Goal: Task Accomplishment & Management: Use online tool/utility

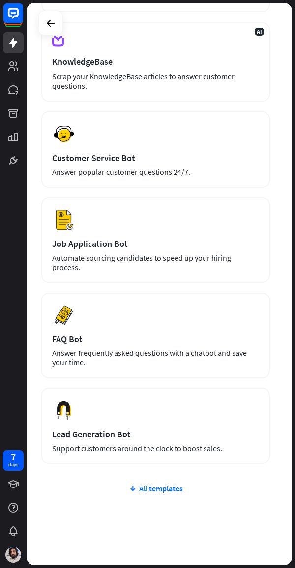
scroll to position [364, 0]
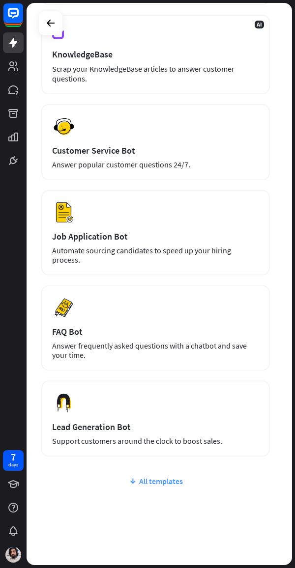
click at [163, 476] on div "All templates" at bounding box center [155, 481] width 228 height 10
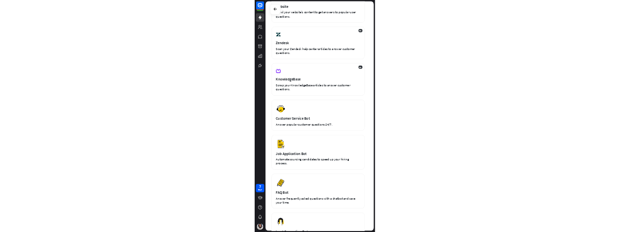
scroll to position [0, 0]
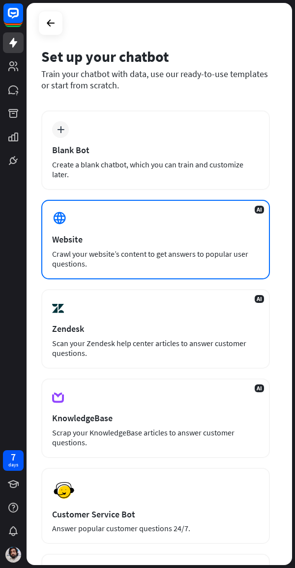
click at [156, 223] on div "AI Website Crawl your website’s content to get answers to popular user question…" at bounding box center [155, 240] width 228 height 80
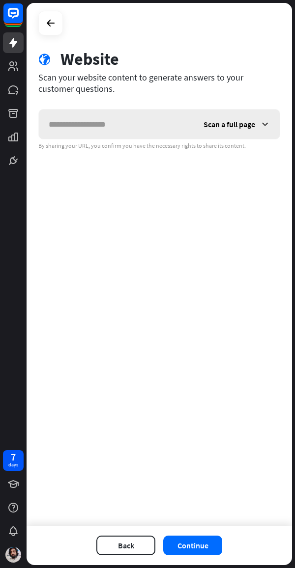
click at [267, 124] on icon at bounding box center [265, 124] width 10 height 10
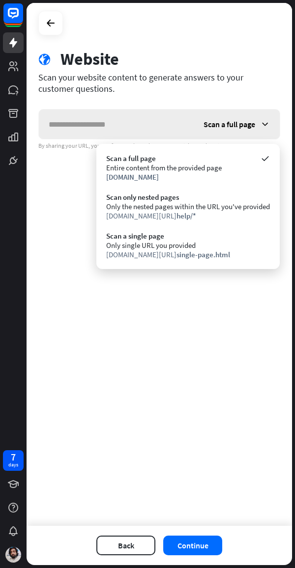
click at [267, 124] on icon at bounding box center [265, 124] width 10 height 10
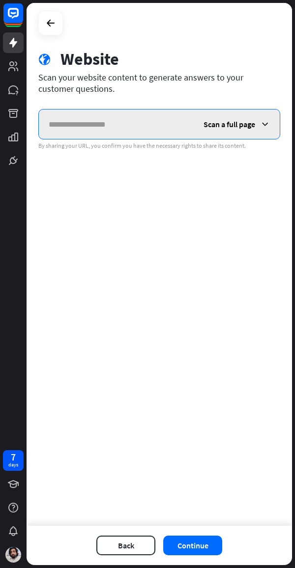
click at [141, 122] on input "text" at bounding box center [116, 123] width 155 height 29
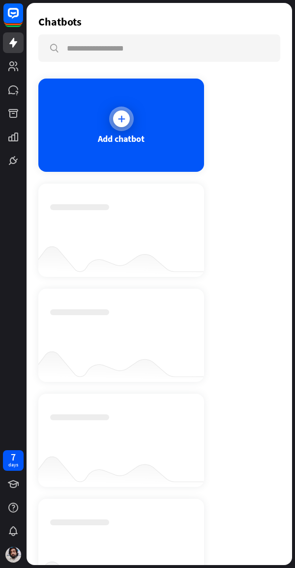
click at [125, 121] on icon at bounding box center [121, 119] width 10 height 10
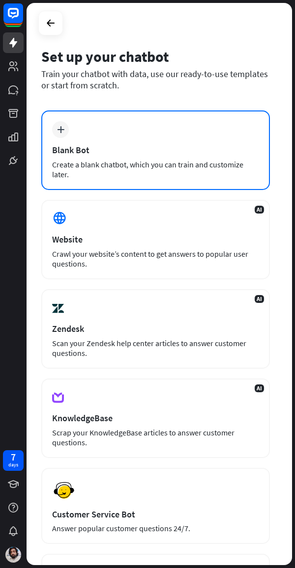
click at [142, 134] on div "plus Blank Bot Create a blank chatbot, which you can train and customize later." at bounding box center [155, 150] width 228 height 80
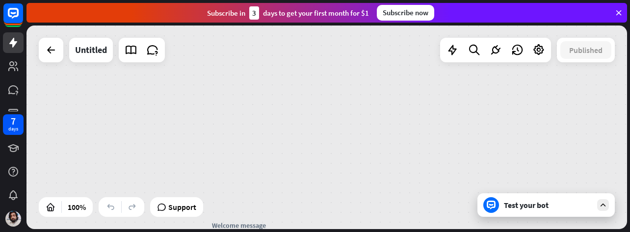
click at [294, 205] on div "Test your bot" at bounding box center [548, 205] width 88 height 10
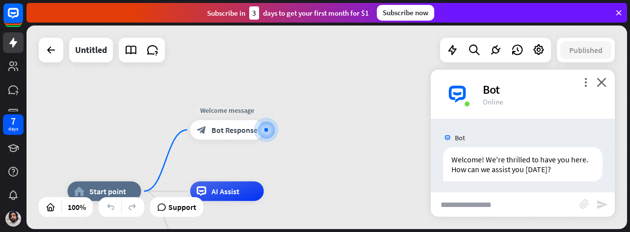
scroll to position [4, 0]
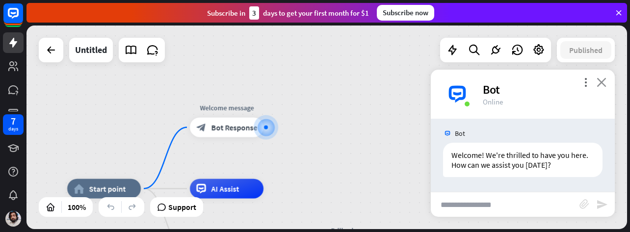
click at [294, 80] on icon "close" at bounding box center [602, 82] width 10 height 9
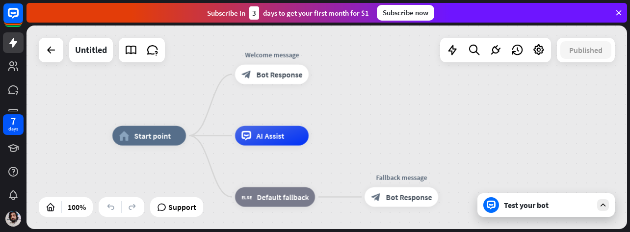
drag, startPoint x: 324, startPoint y: 172, endPoint x: 369, endPoint y: 119, distance: 69.3
click at [294, 119] on div "home_2 Start point Welcome message block_bot_response Bot Response AI Assist bl…" at bounding box center [327, 128] width 601 height 204
click at [169, 115] on icon "more_horiz" at bounding box center [170, 113] width 8 height 7
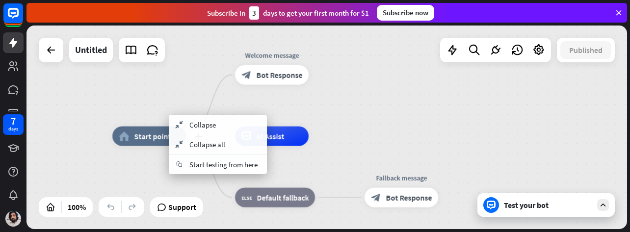
click at [140, 138] on span "Start point" at bounding box center [152, 137] width 37 height 10
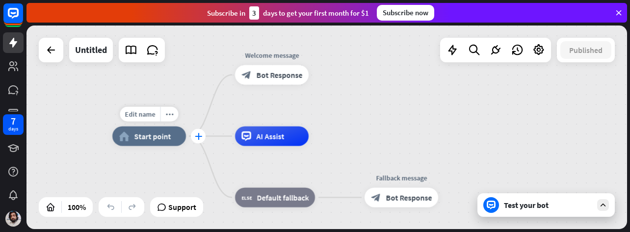
click at [201, 136] on icon "plus" at bounding box center [198, 136] width 7 height 7
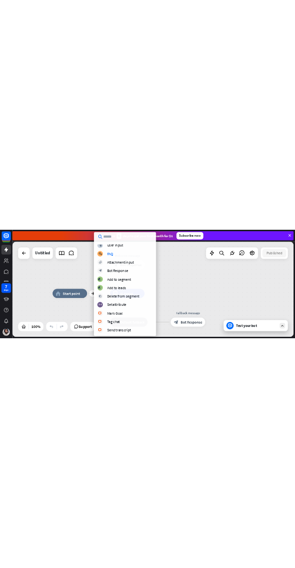
scroll to position [0, 0]
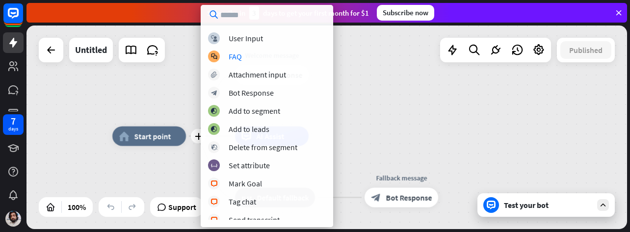
click at [294, 115] on div "plus home_2 Start point Welcome message block_bot_response Bot Response AI Assi…" at bounding box center [327, 128] width 601 height 204
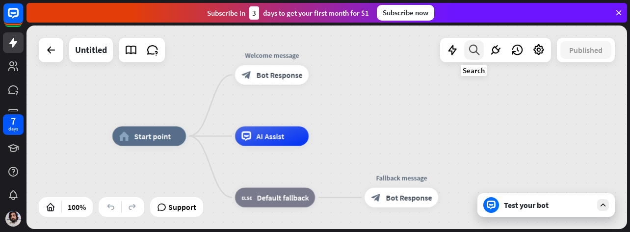
click at [294, 49] on icon at bounding box center [474, 50] width 13 height 13
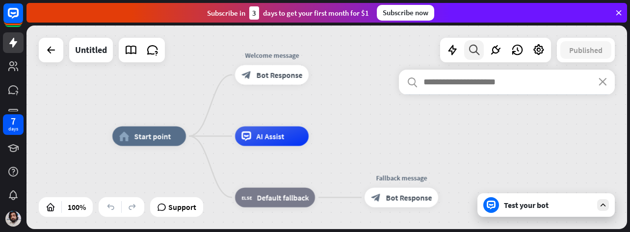
click at [294, 49] on icon at bounding box center [474, 50] width 13 height 13
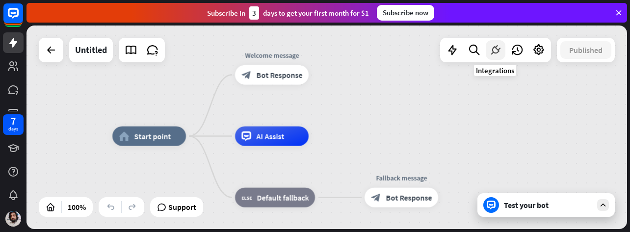
click at [294, 52] on icon at bounding box center [496, 50] width 13 height 13
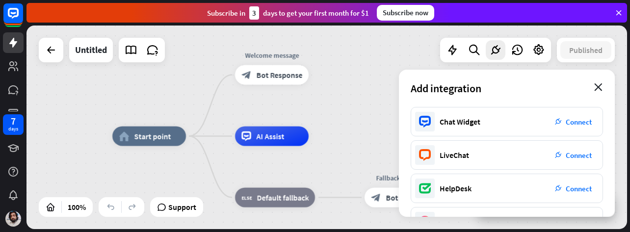
click at [294, 89] on icon "close" at bounding box center [599, 87] width 8 height 8
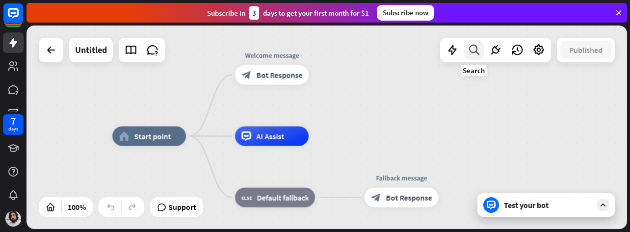
click at [294, 52] on icon at bounding box center [474, 50] width 13 height 13
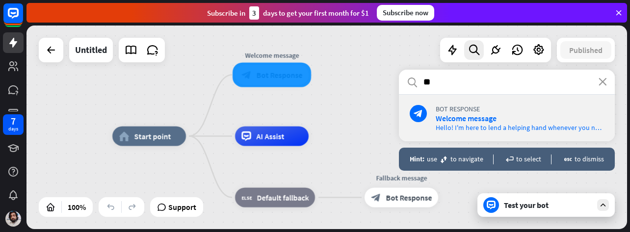
type input "*"
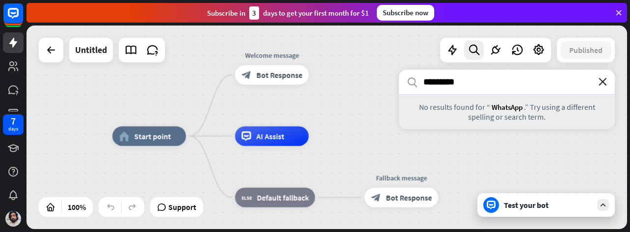
type input "********"
click at [294, 85] on icon "close" at bounding box center [603, 82] width 8 height 8
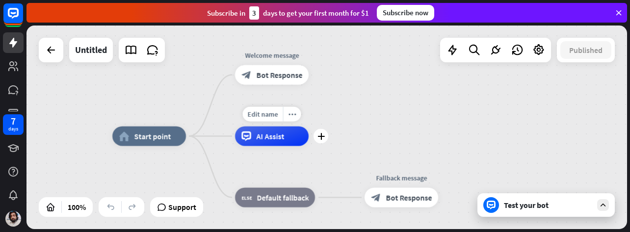
click at [272, 138] on span "AI Assist" at bounding box center [270, 137] width 28 height 10
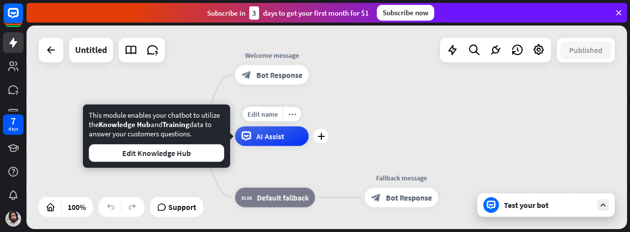
click at [272, 138] on span "AI Assist" at bounding box center [270, 137] width 28 height 10
